Goal: Task Accomplishment & Management: Use online tool/utility

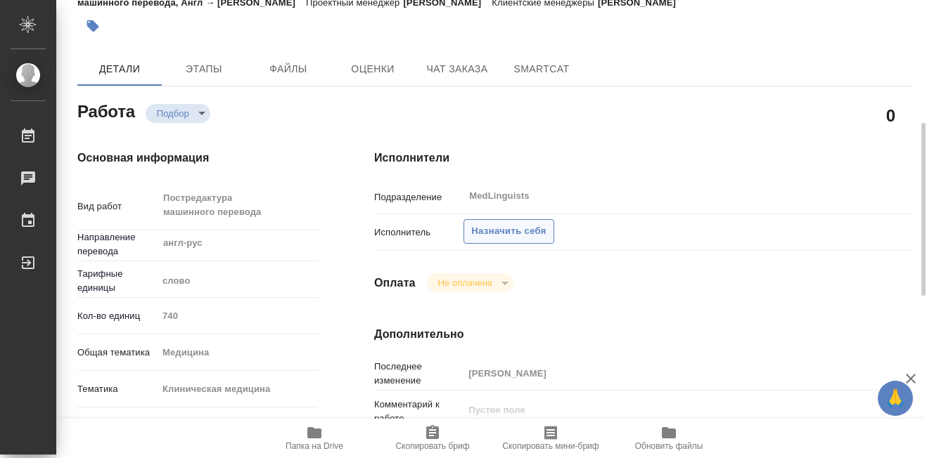
scroll to position [141, 0]
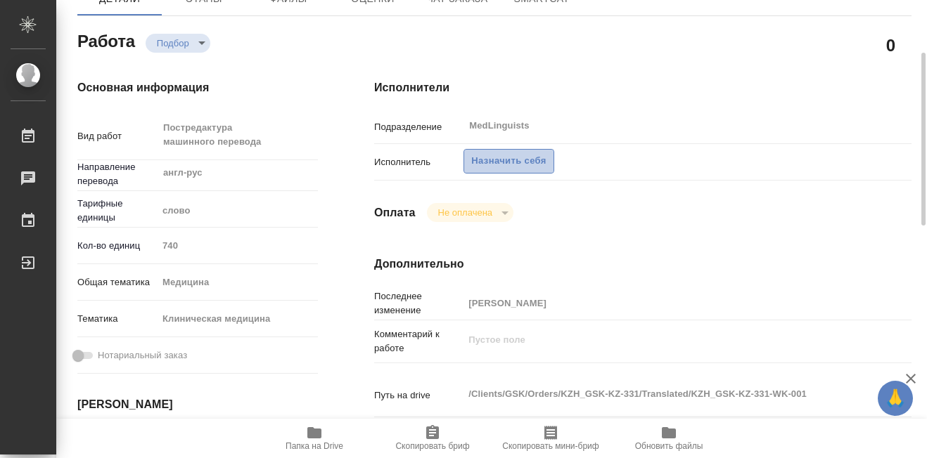
click at [503, 167] on span "Назначить себя" at bounding box center [508, 161] width 75 height 16
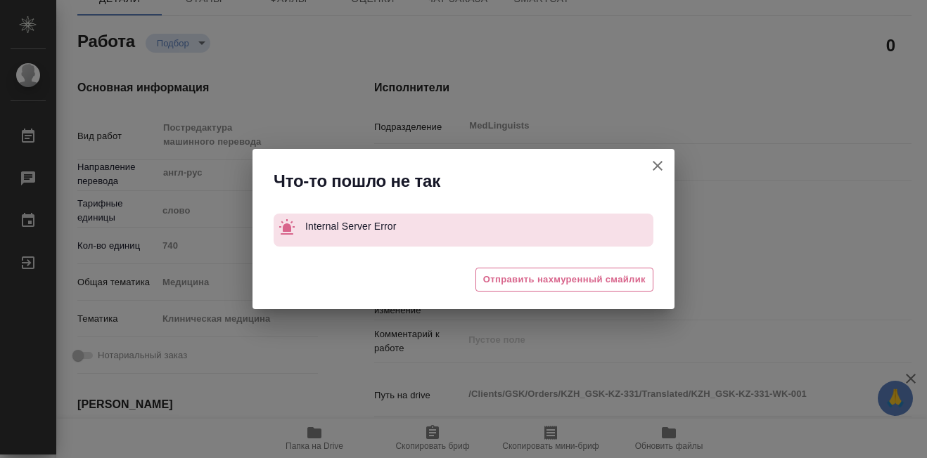
click at [659, 170] on icon "button" at bounding box center [657, 165] width 17 height 17
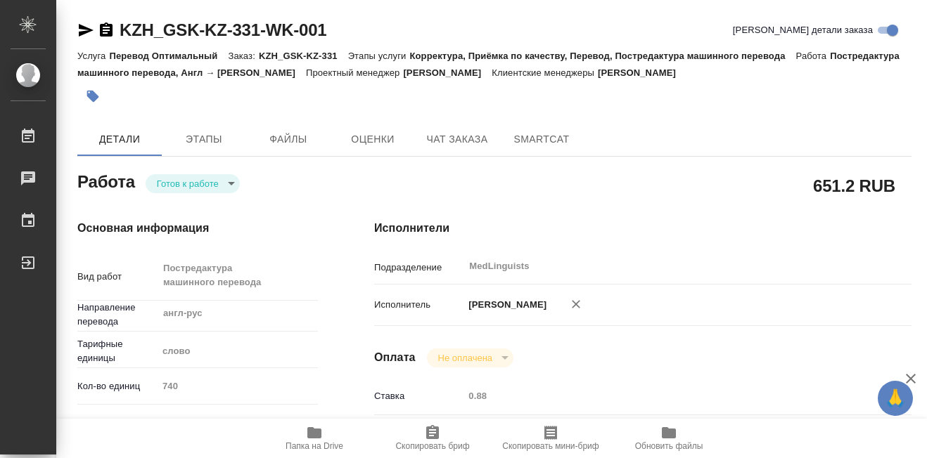
click at [231, 184] on body "🙏 .cls-1 fill:#fff; AWATERA [PERSON_NAME] 0 Чаты График Выйти KZH_GSK-KZ-331-WK…" at bounding box center [463, 229] width 927 height 458
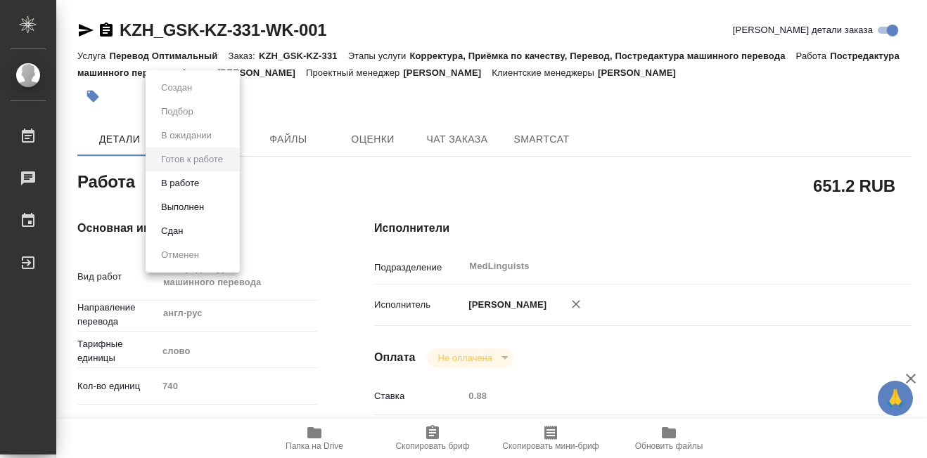
click at [201, 185] on button "В работе" at bounding box center [180, 183] width 46 height 15
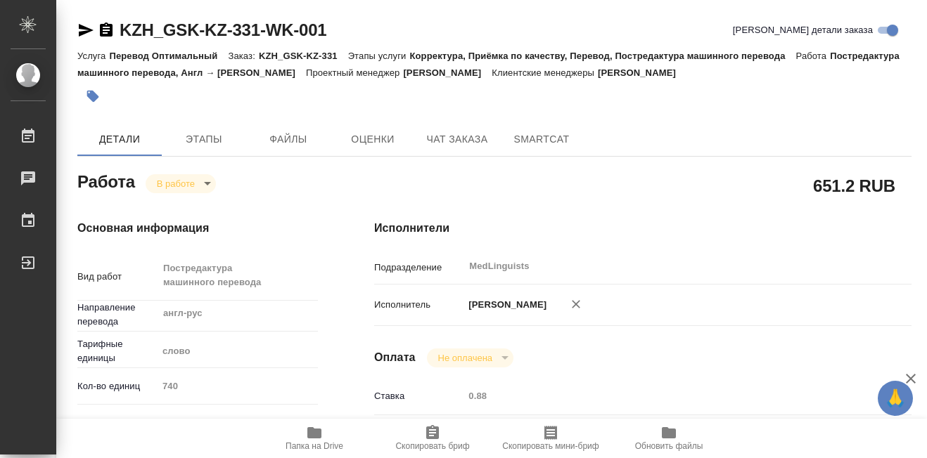
type textarea "x"
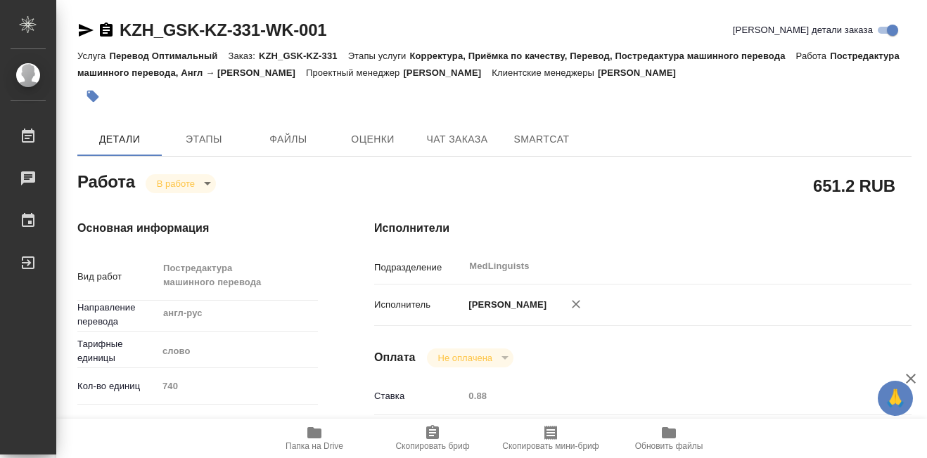
type textarea "x"
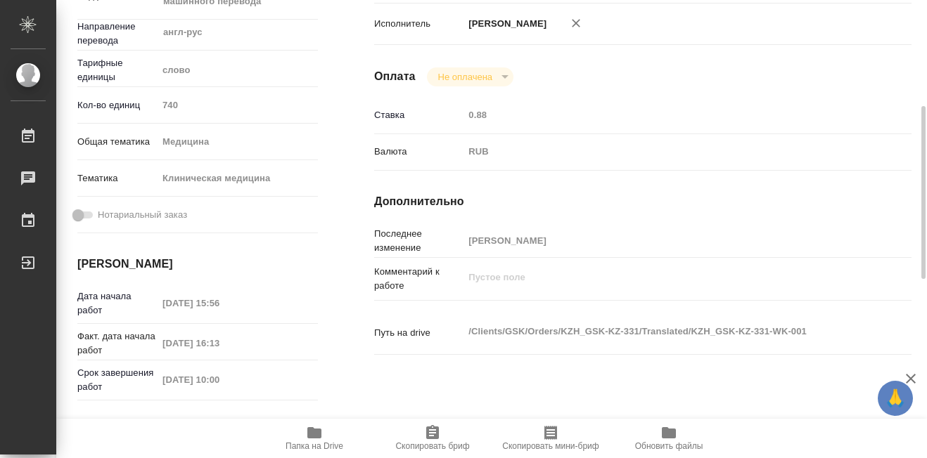
scroll to position [352, 0]
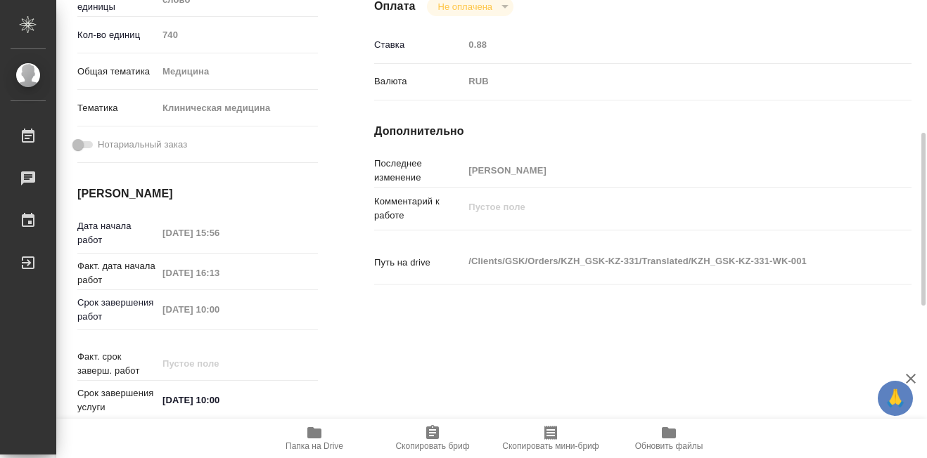
type textarea "x"
